Goal: Download file/media

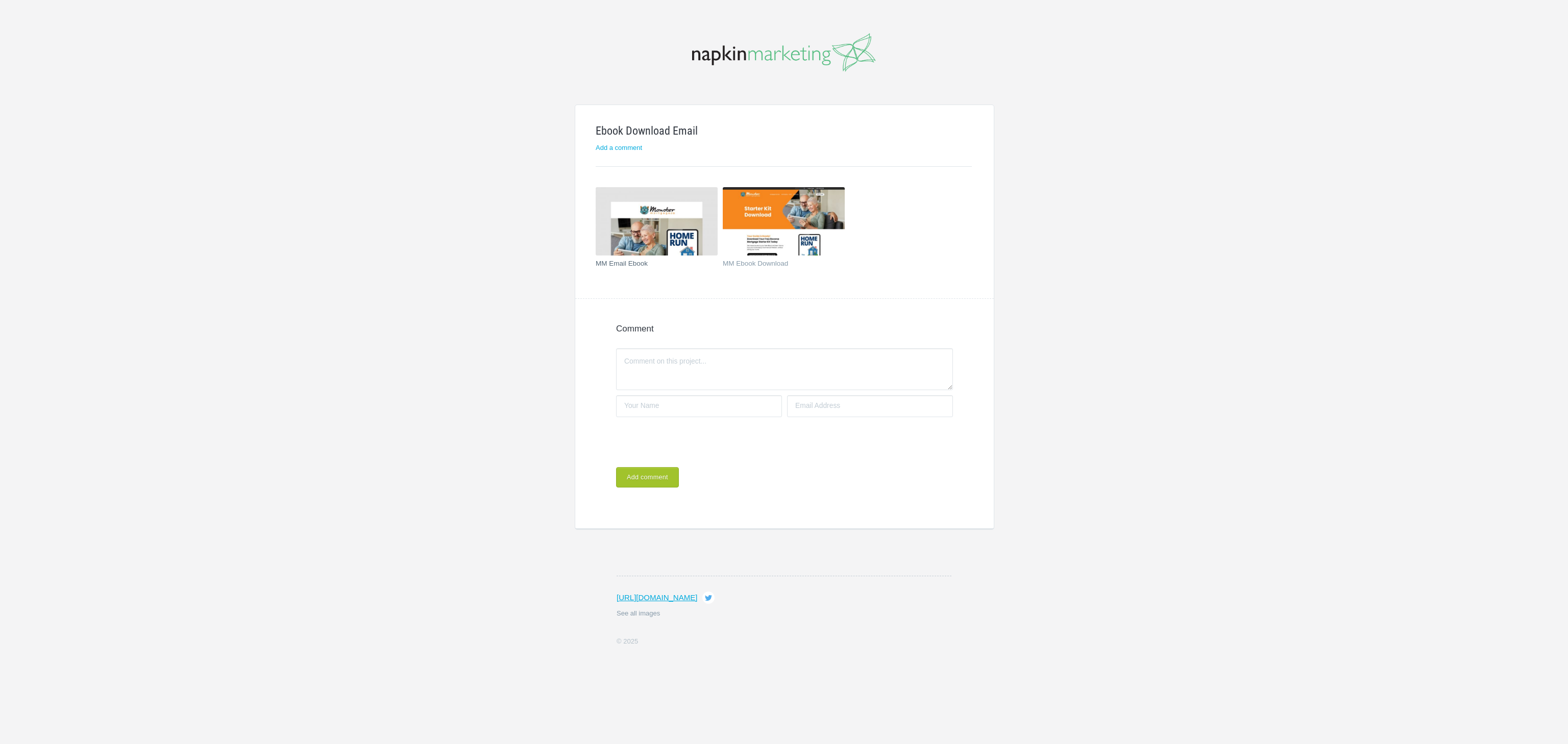
click at [648, 241] on img at bounding box center [657, 221] width 122 height 68
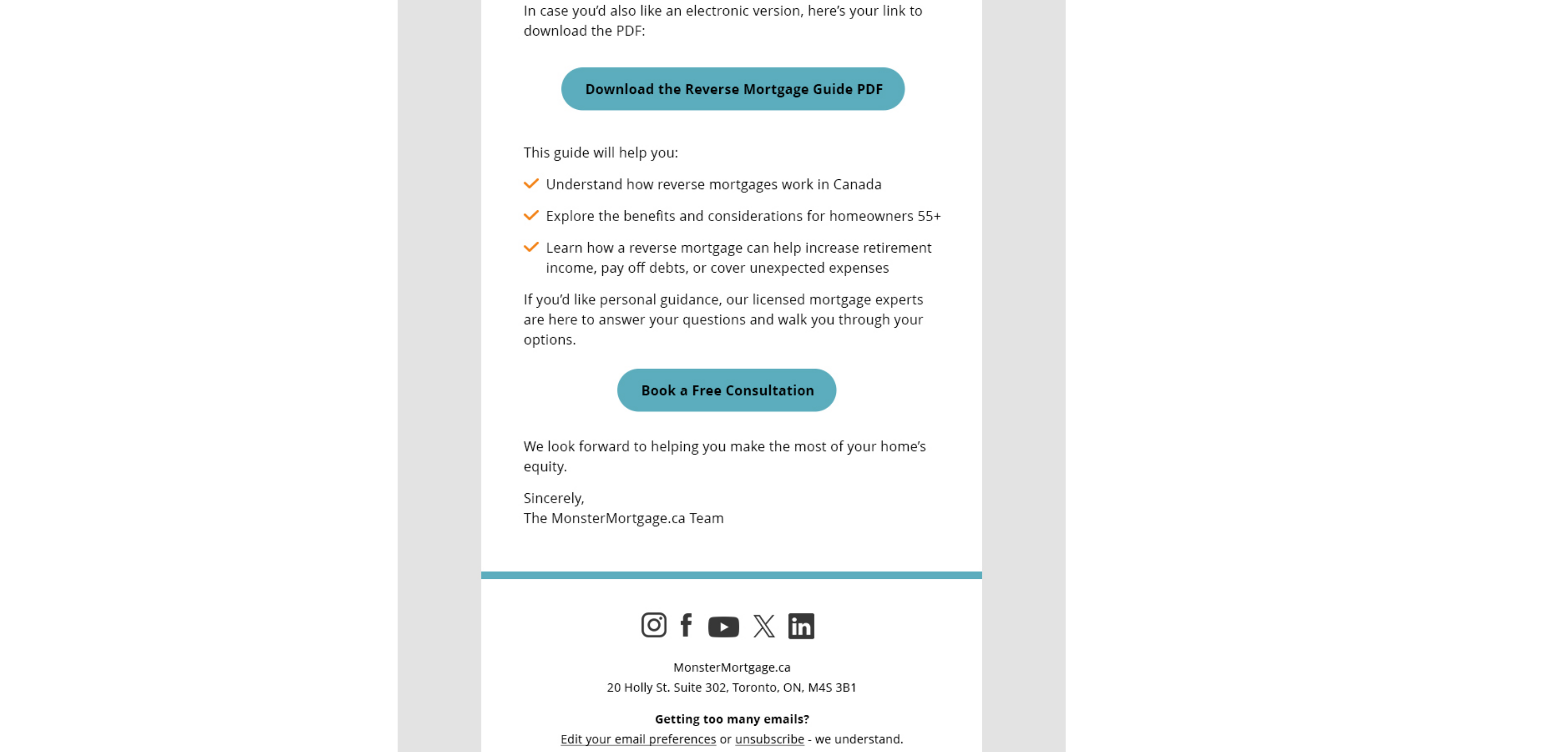
scroll to position [162, 0]
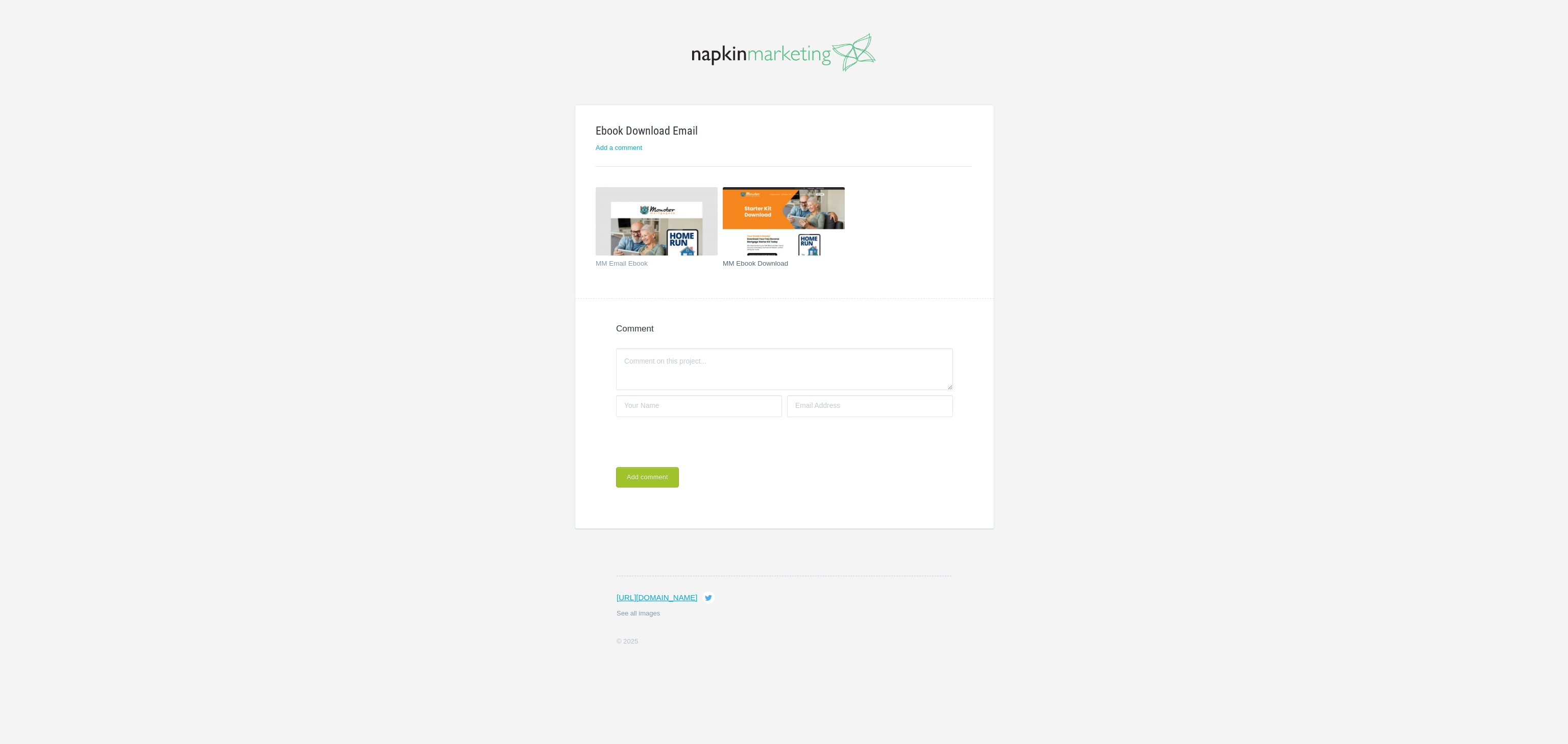
click at [795, 240] on img at bounding box center [783, 221] width 122 height 68
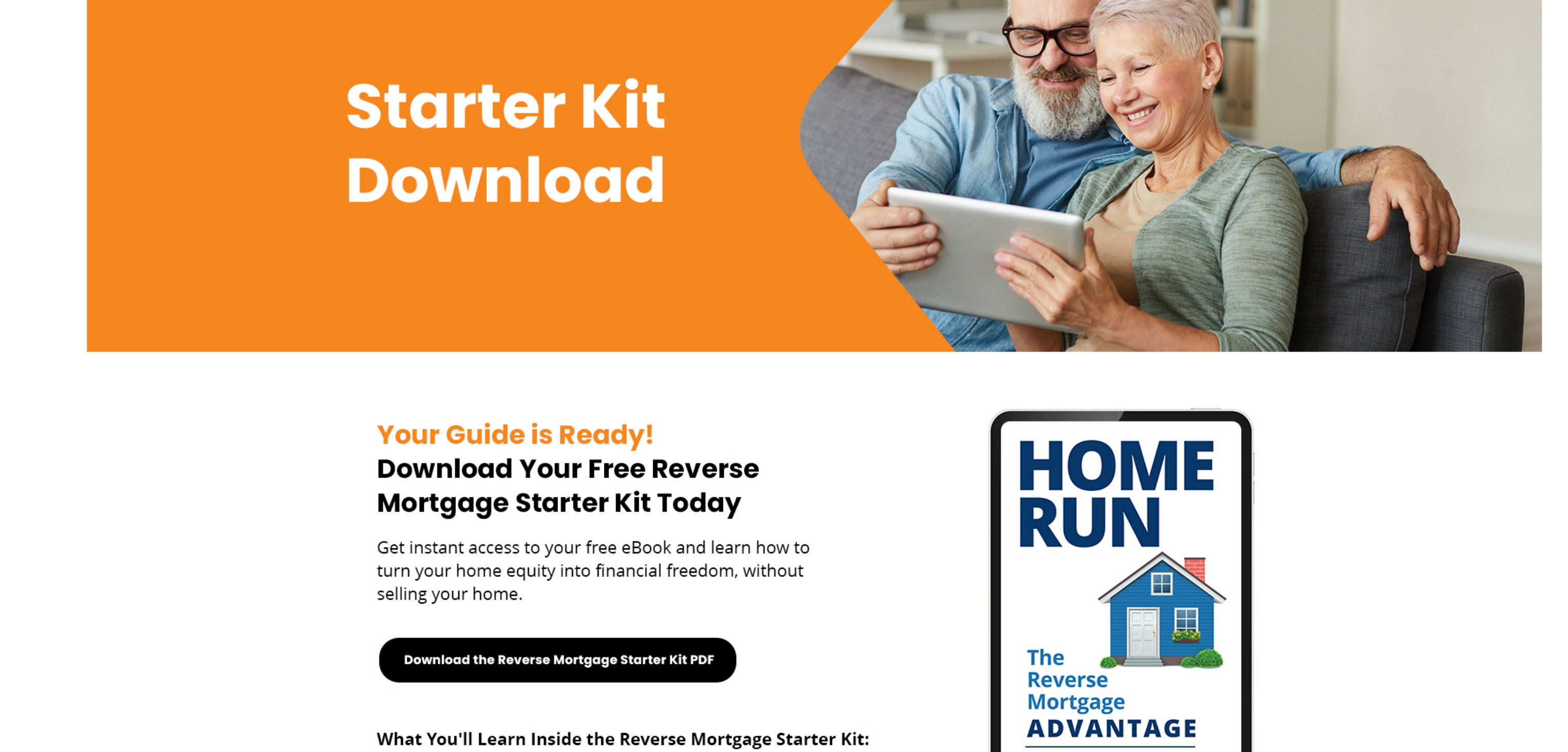
scroll to position [76, 0]
